Goal: Task Accomplishment & Management: Manage account settings

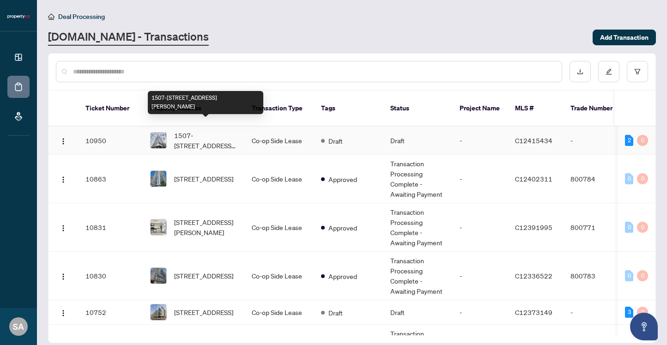
click at [217, 130] on span "1507-[STREET_ADDRESS][PERSON_NAME]" at bounding box center [205, 140] width 63 height 20
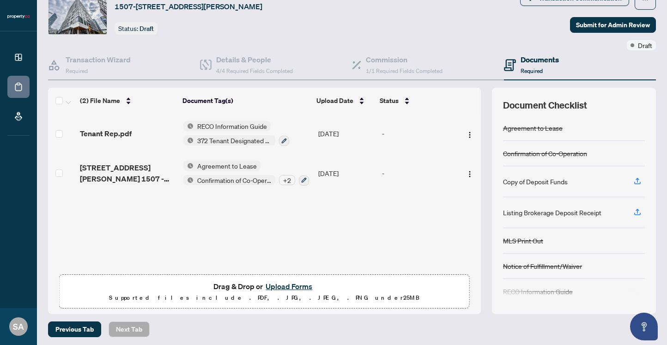
scroll to position [41, 0]
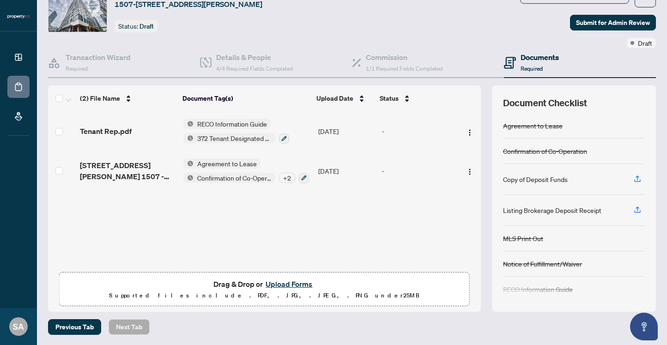
click at [291, 285] on button "Upload Forms" at bounding box center [289, 284] width 52 height 12
click at [285, 284] on button "Upload Forms" at bounding box center [289, 284] width 52 height 12
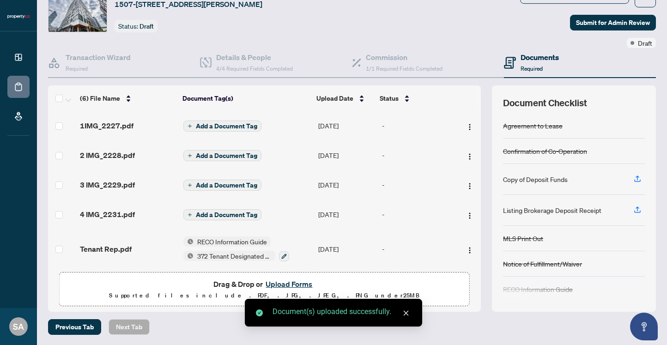
scroll to position [0, 0]
click at [221, 125] on span "Add a Document Tag" at bounding box center [226, 126] width 61 height 6
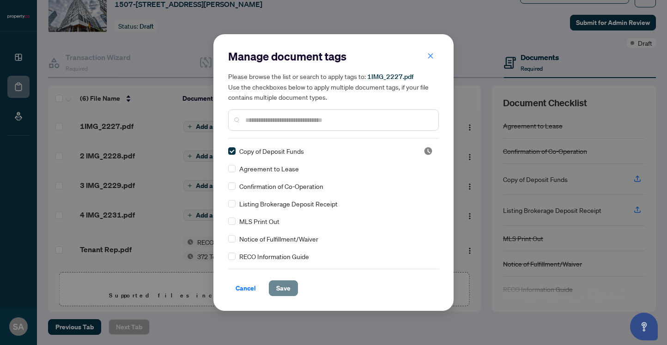
click at [283, 289] on span "Save" at bounding box center [283, 288] width 14 height 15
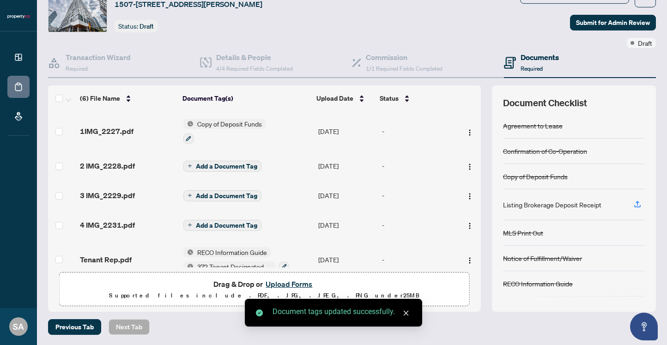
click at [218, 164] on span "Add a Document Tag" at bounding box center [226, 166] width 61 height 6
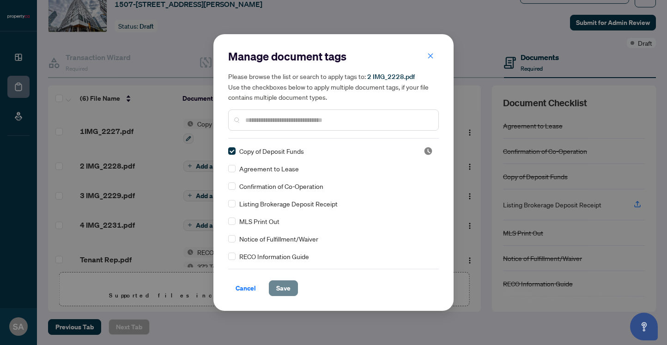
click at [285, 282] on span "Save" at bounding box center [283, 288] width 14 height 15
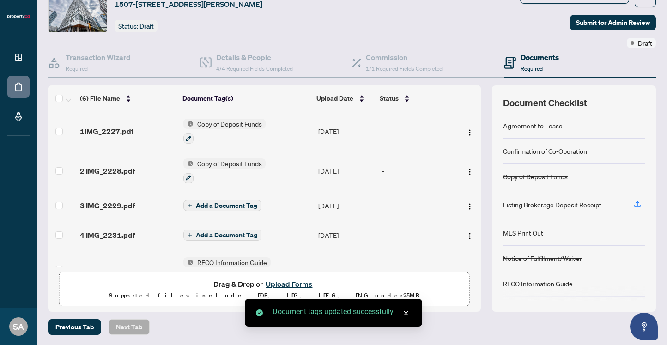
click at [205, 203] on span "Add a Document Tag" at bounding box center [226, 205] width 61 height 6
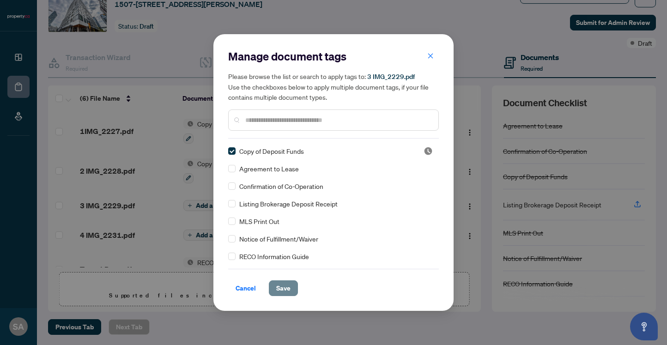
click at [282, 288] on span "Save" at bounding box center [283, 288] width 14 height 15
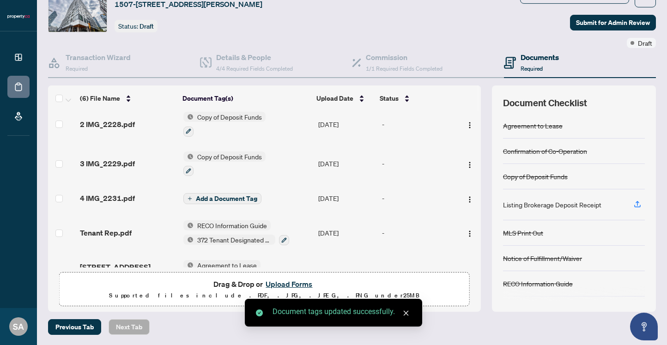
scroll to position [51, 0]
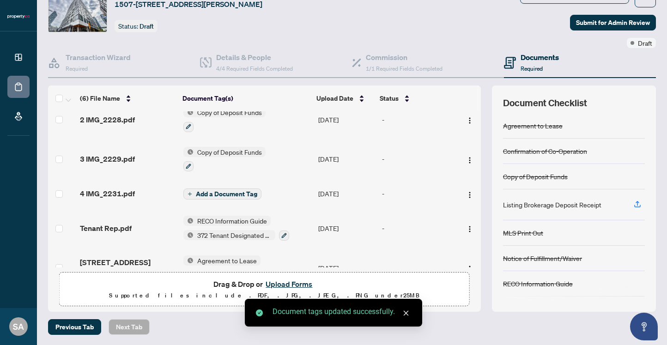
click at [208, 191] on span "Add a Document Tag" at bounding box center [226, 194] width 61 height 6
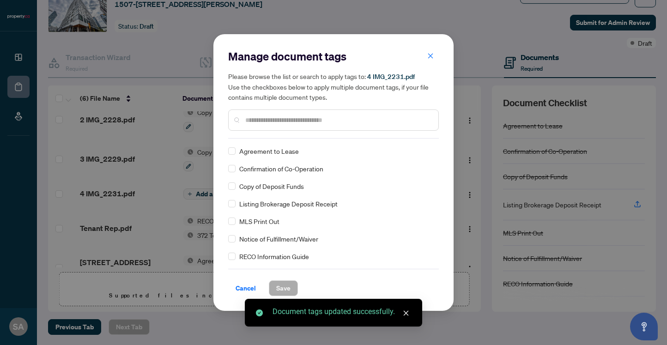
click at [251, 192] on div "Agreement to Lease Confirmation of Co-Operation Copy of Deposit Funds Listing B…" at bounding box center [333, 203] width 210 height 115
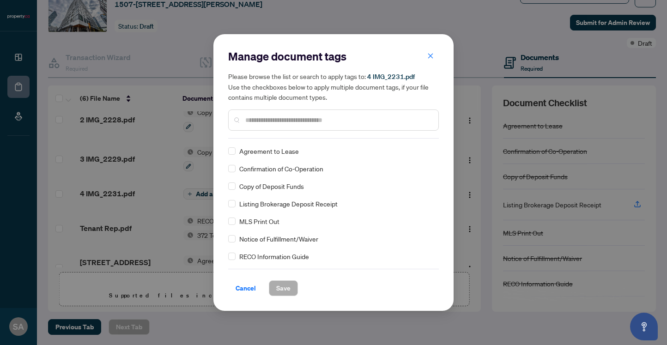
click at [253, 188] on span "Copy of Deposit Funds" at bounding box center [271, 186] width 65 height 10
click at [286, 289] on span "Save" at bounding box center [283, 288] width 14 height 15
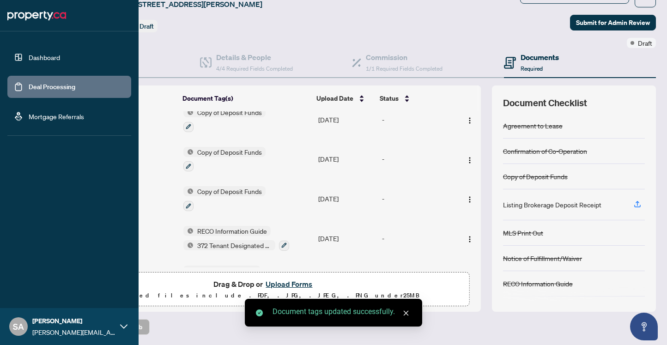
click at [29, 87] on link "Deal Processing" at bounding box center [52, 87] width 47 height 8
